Goal: Obtain resource: Download file/media

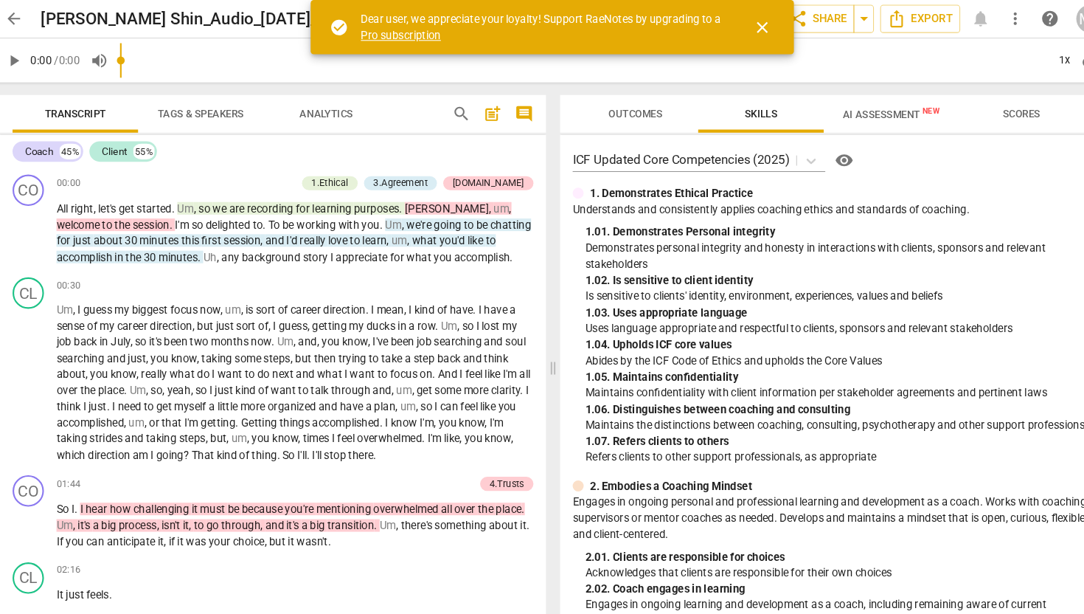
click at [33, 15] on span "arrow_back" at bounding box center [36, 18] width 18 height 18
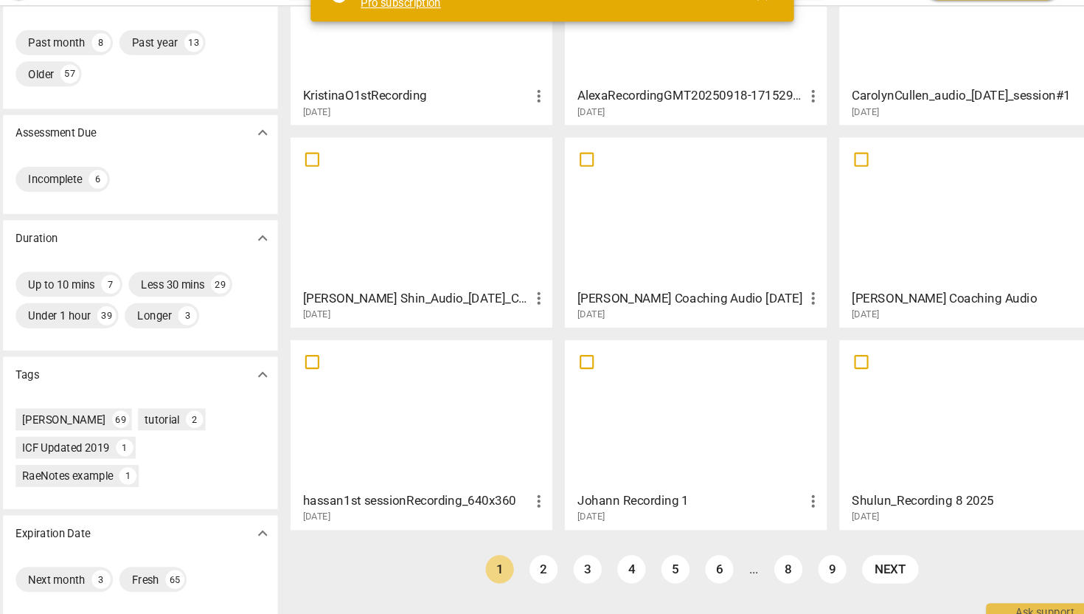
click at [891, 100] on div at bounding box center [935, 40] width 236 height 131
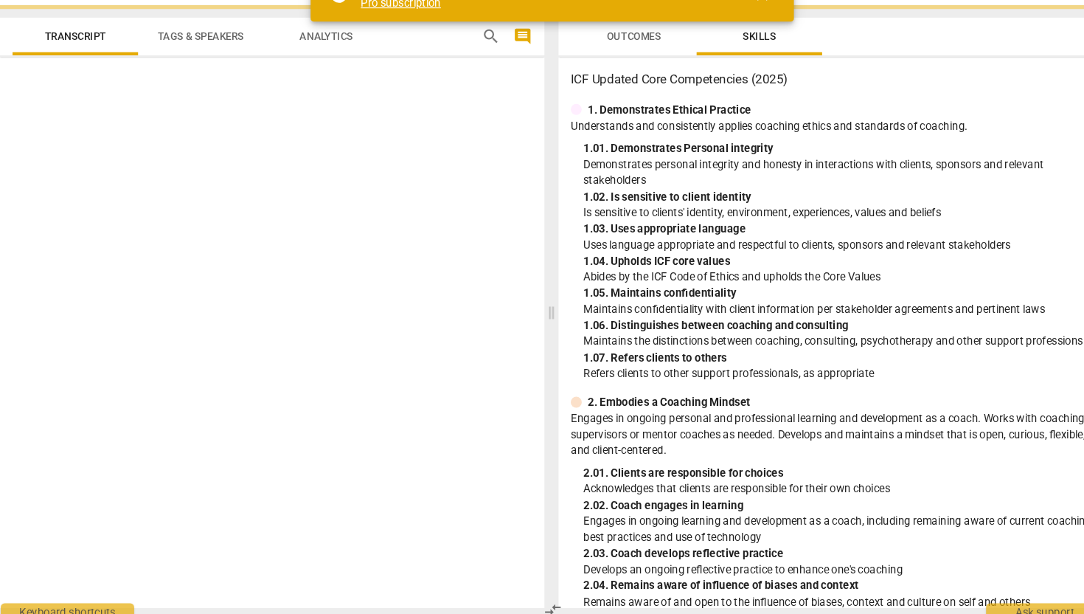
click at [891, 100] on h3 "ICF Updated Core Competencies (2025)" at bounding box center [805, 106] width 490 height 18
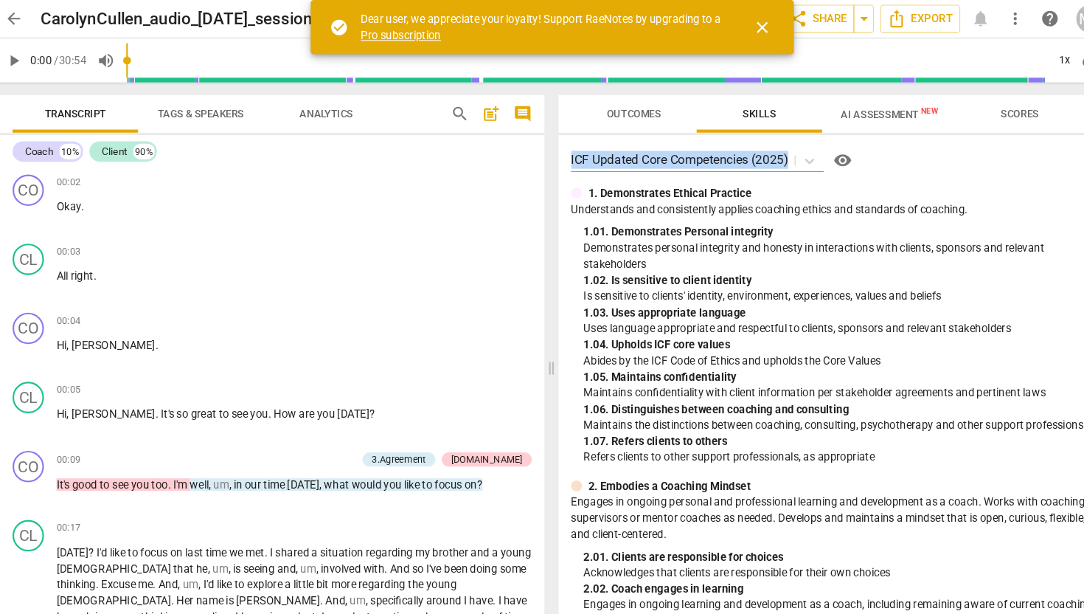
click at [734, 21] on span "close" at bounding box center [740, 26] width 18 height 18
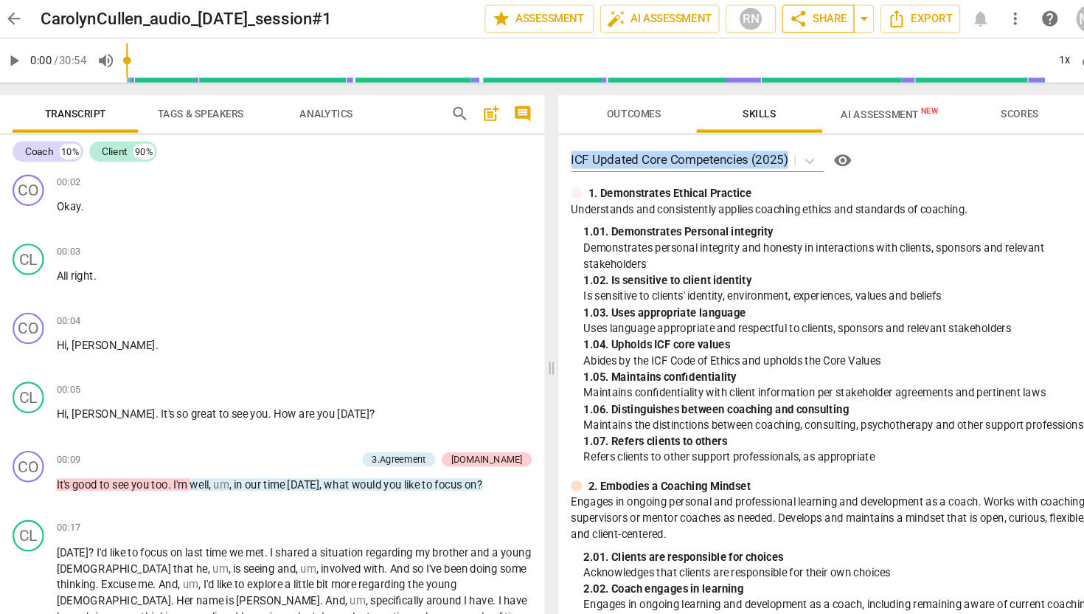
click at [789, 14] on span "share Share" at bounding box center [792, 18] width 55 height 18
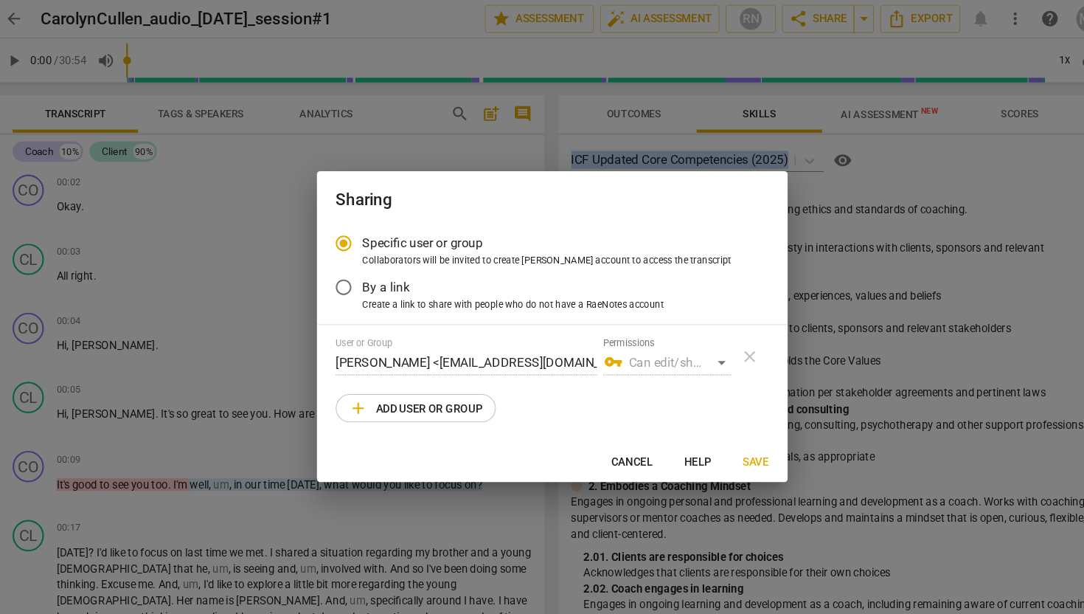
click at [731, 435] on span "Save" at bounding box center [733, 434] width 24 height 15
radio input "false"
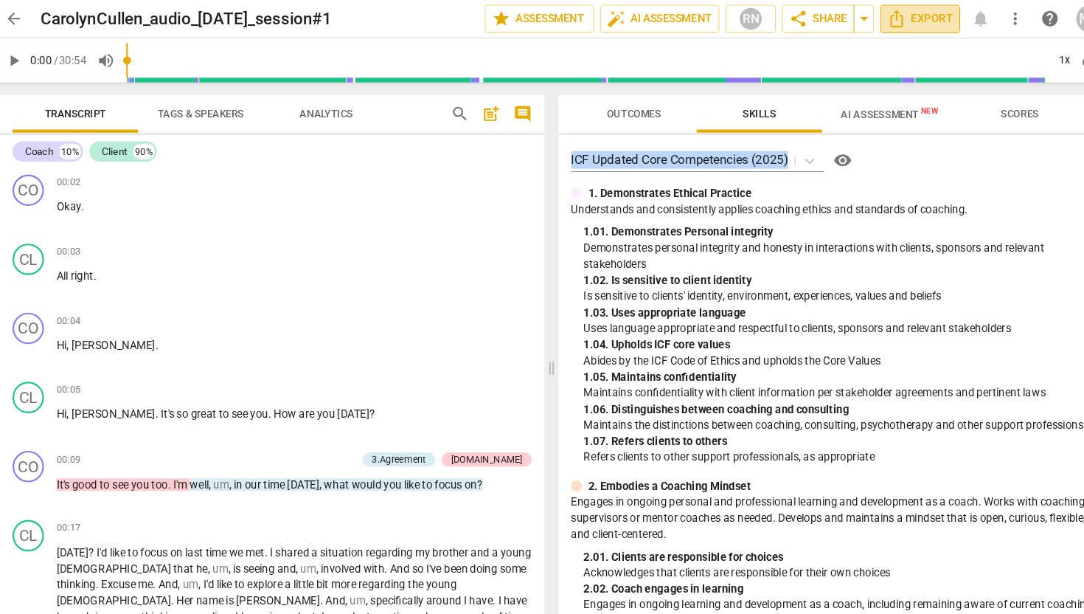
click at [878, 19] on span "Export" at bounding box center [888, 18] width 62 height 18
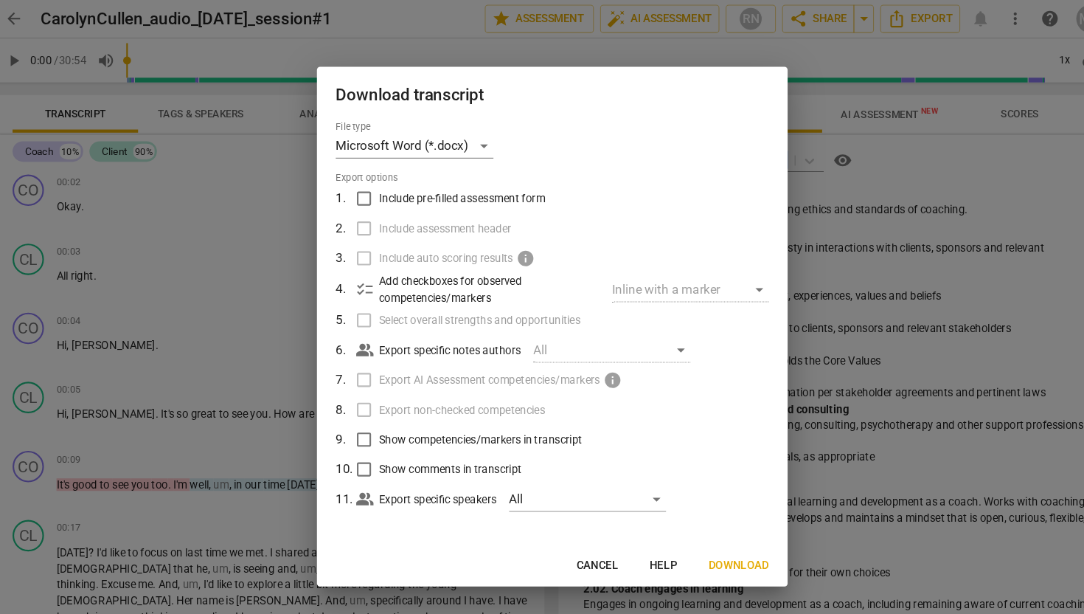
click at [717, 532] on span "Download" at bounding box center [717, 531] width 57 height 15
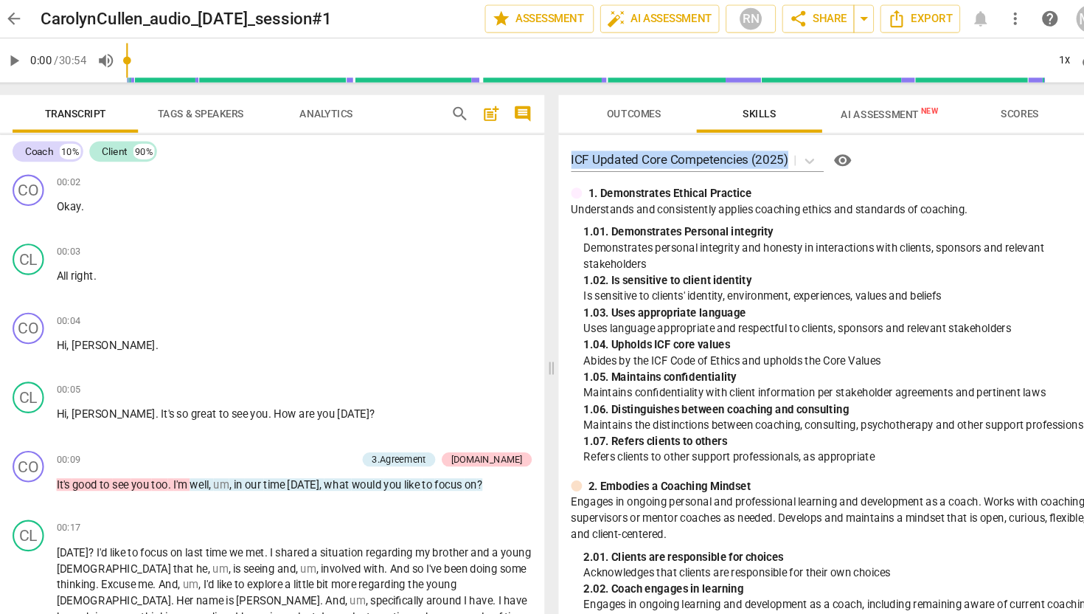
click at [40, 19] on span "arrow_back" at bounding box center [36, 18] width 18 height 18
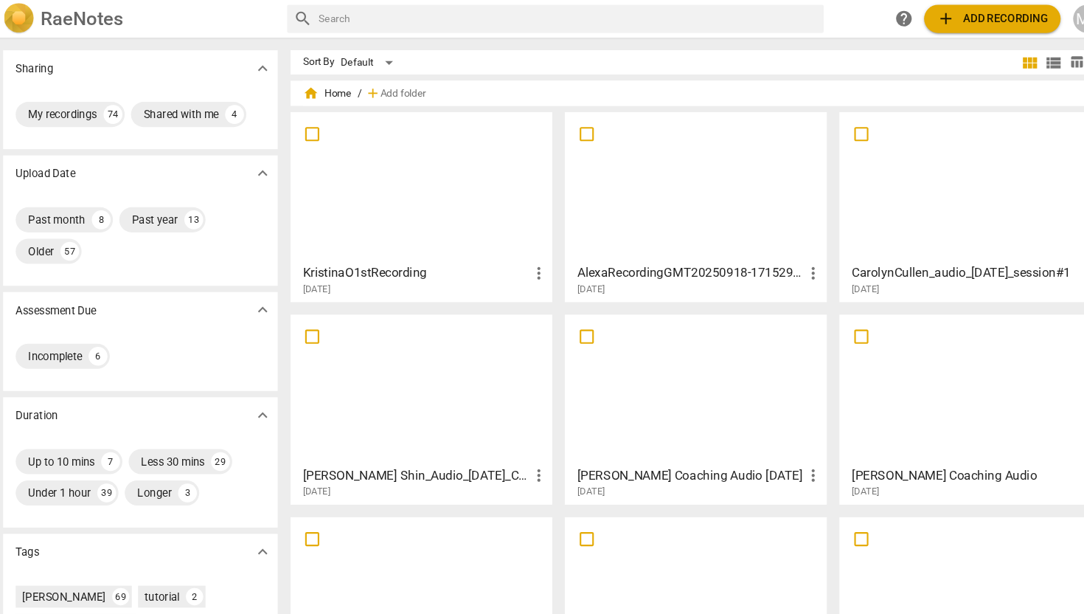
click at [637, 199] on div at bounding box center [677, 176] width 236 height 131
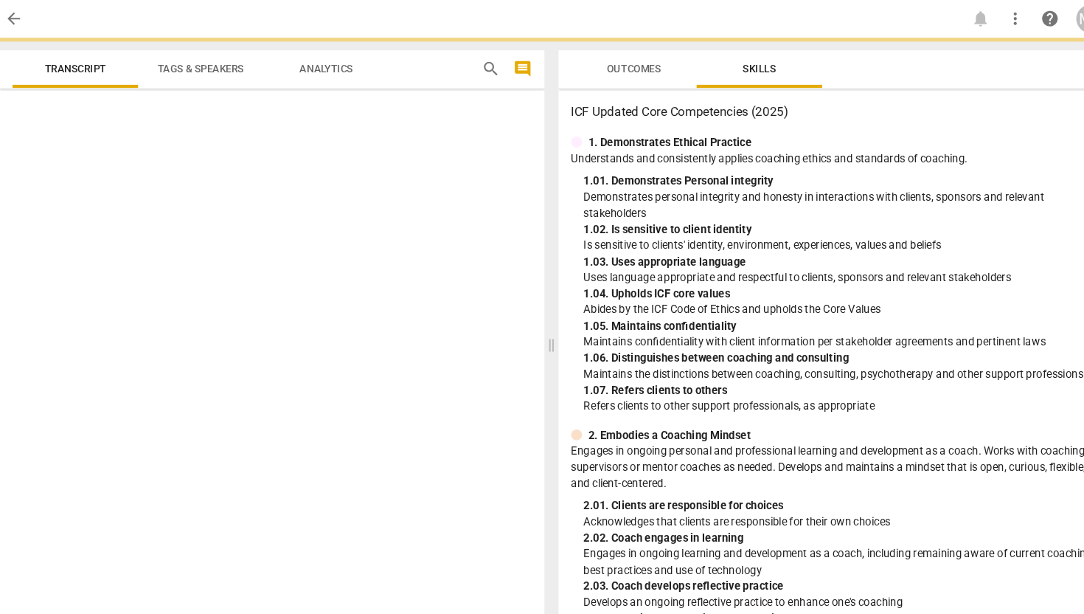
click at [637, 199] on p "Demonstrates personal integrity and honesty in interactions with clients, spons…" at bounding box center [810, 193] width 478 height 30
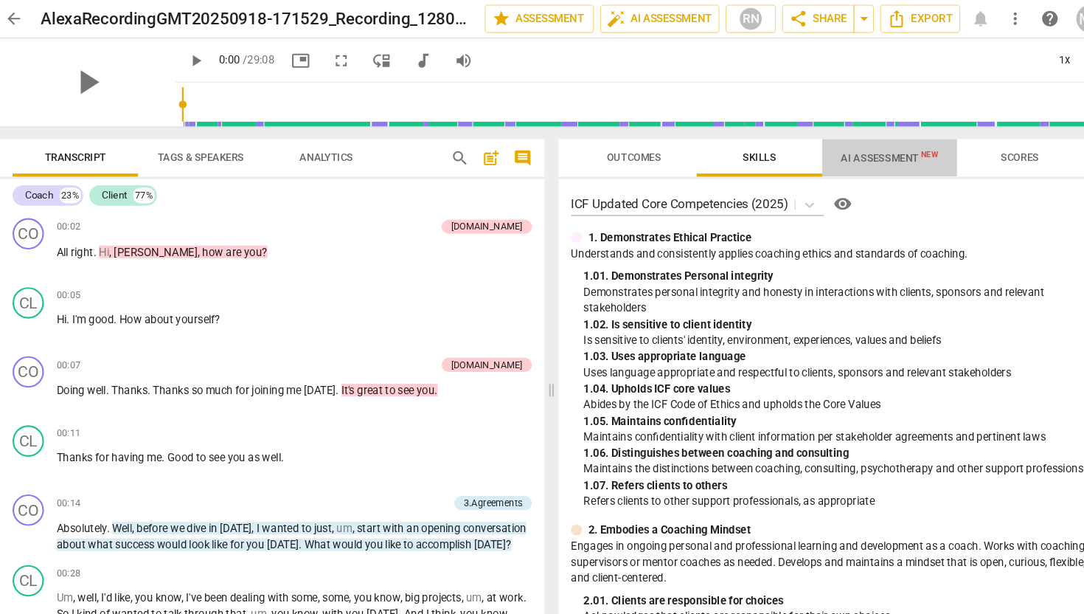
click at [887, 153] on span "AI Assessment New" at bounding box center [858, 148] width 91 height 11
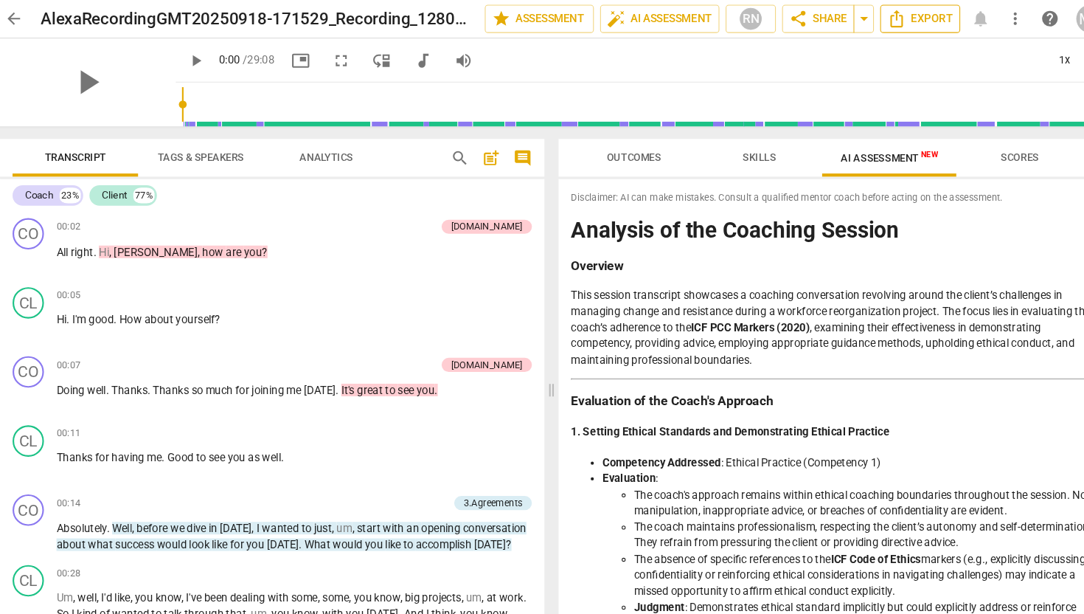
click at [893, 13] on span "Export" at bounding box center [888, 18] width 62 height 18
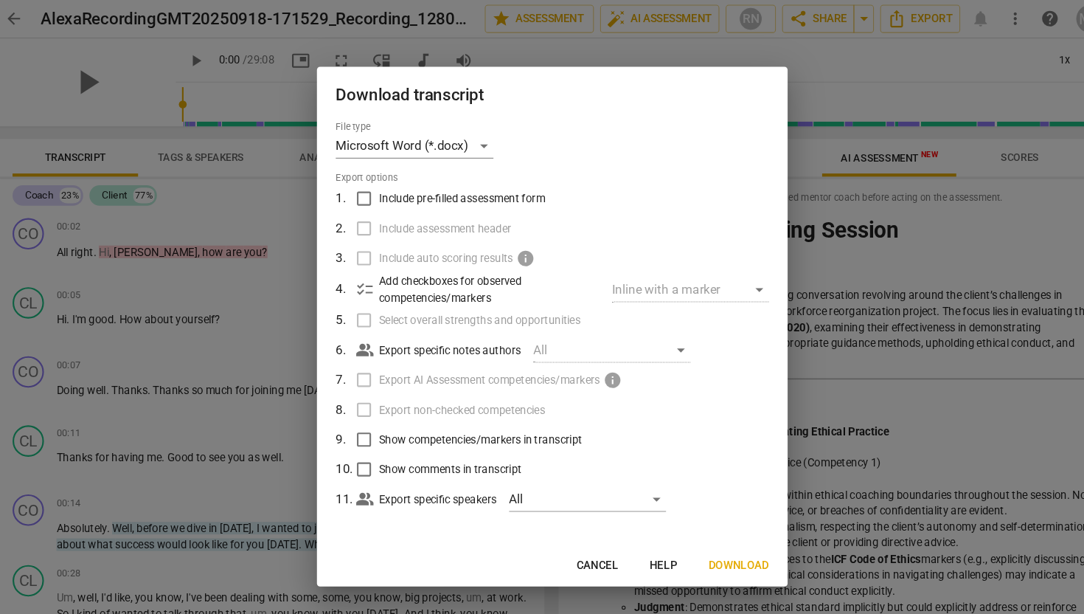
click at [703, 530] on span "Download" at bounding box center [717, 531] width 57 height 15
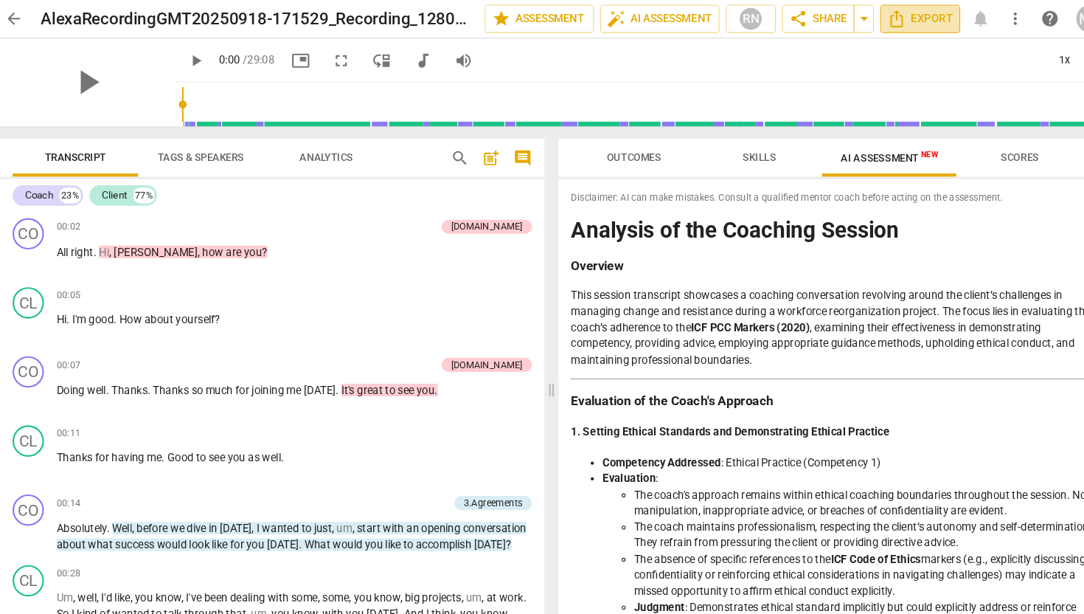
click at [903, 13] on span "Export" at bounding box center [888, 18] width 62 height 18
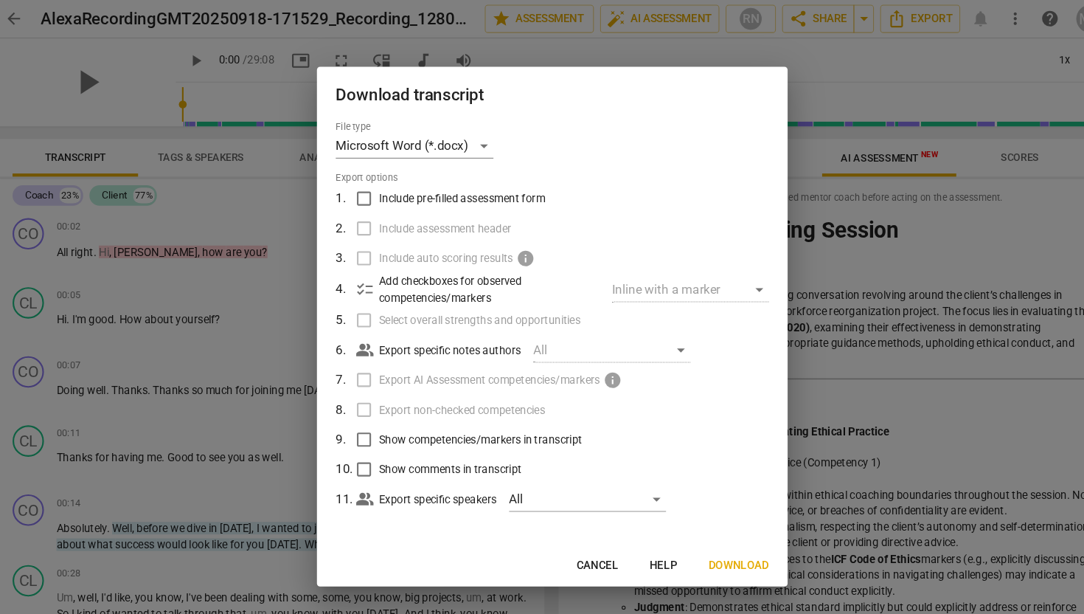
click at [706, 530] on span "Download" at bounding box center [717, 531] width 57 height 15
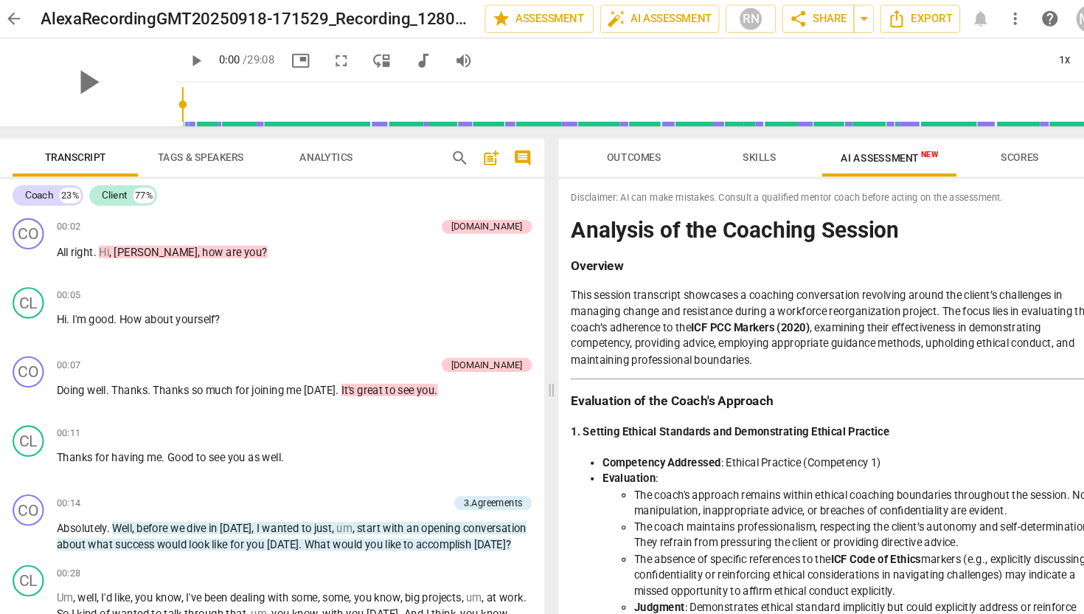
click at [35, 11] on span "arrow_back" at bounding box center [36, 18] width 18 height 18
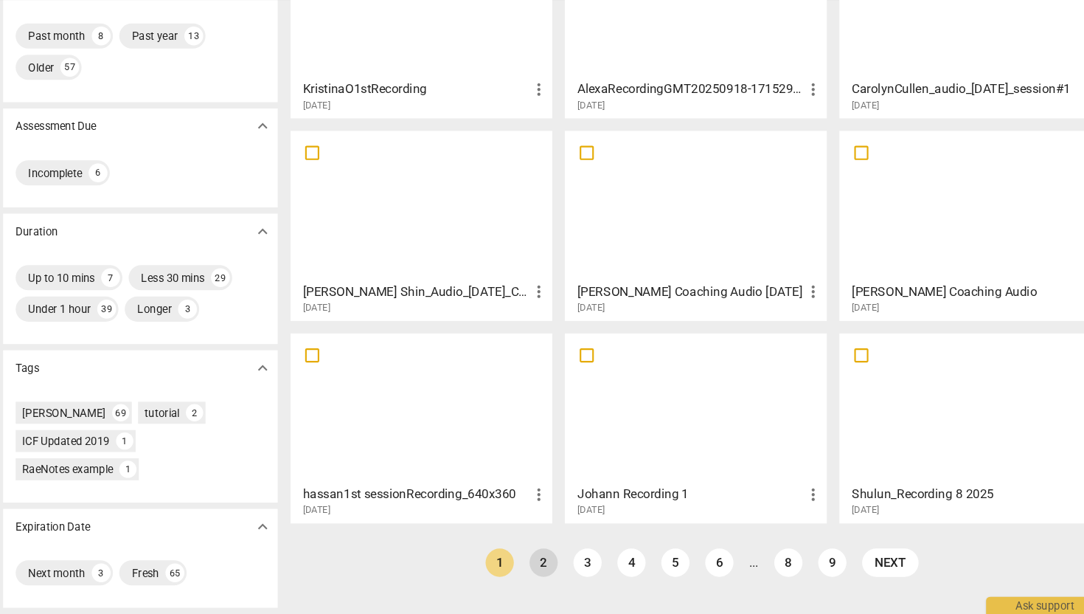
click at [536, 566] on link "2" at bounding box center [534, 565] width 27 height 27
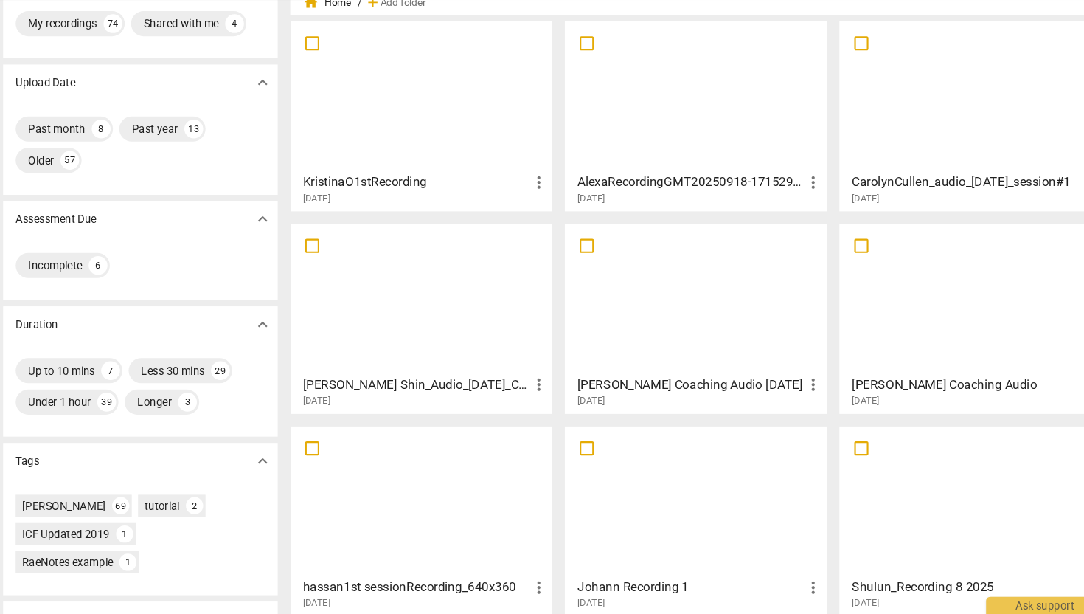
scroll to position [60, 0]
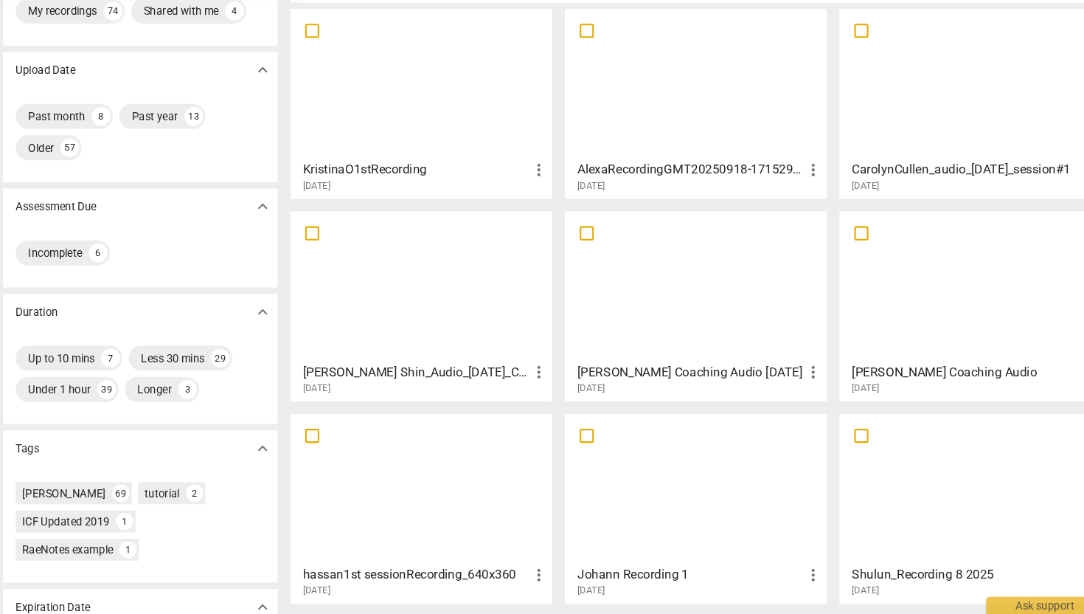
click at [656, 542] on div at bounding box center [677, 496] width 236 height 131
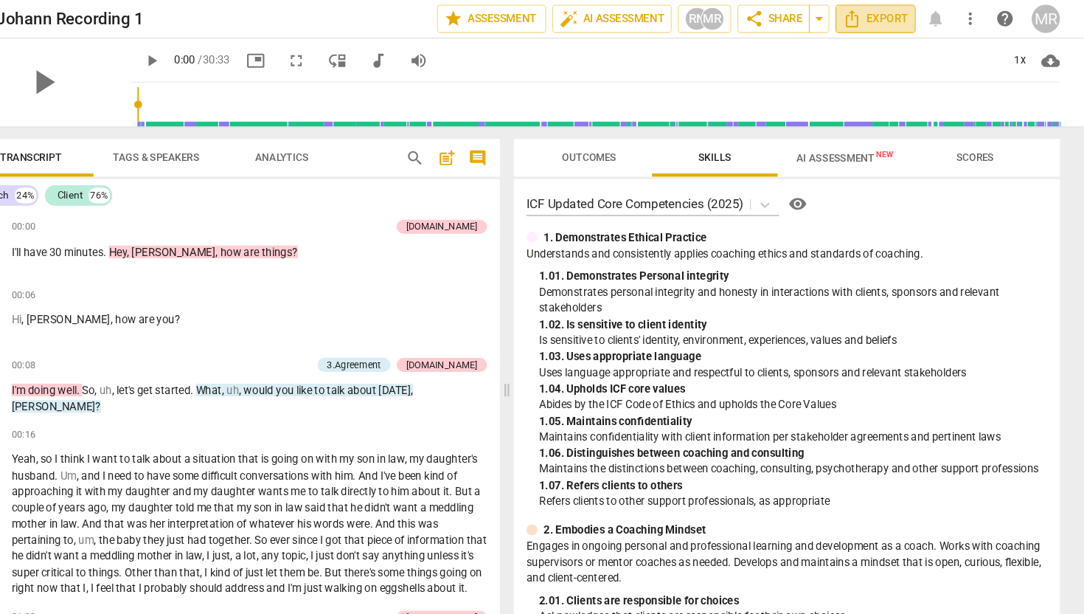
click at [889, 17] on span "Export" at bounding box center [888, 18] width 62 height 18
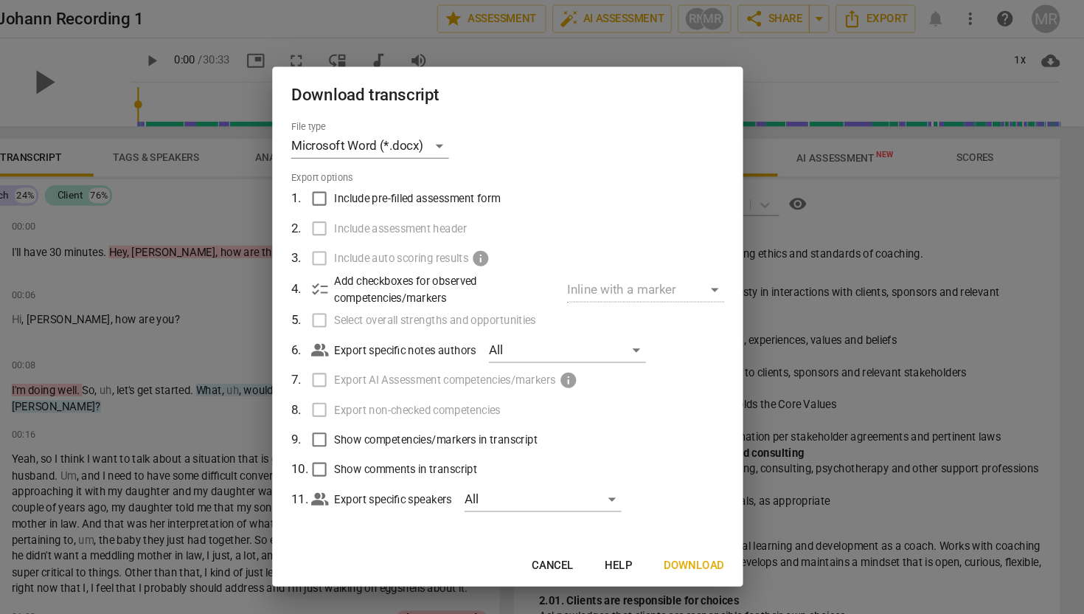
click at [718, 530] on span "Download" at bounding box center [717, 531] width 57 height 15
